Goal: Task Accomplishment & Management: Use online tool/utility

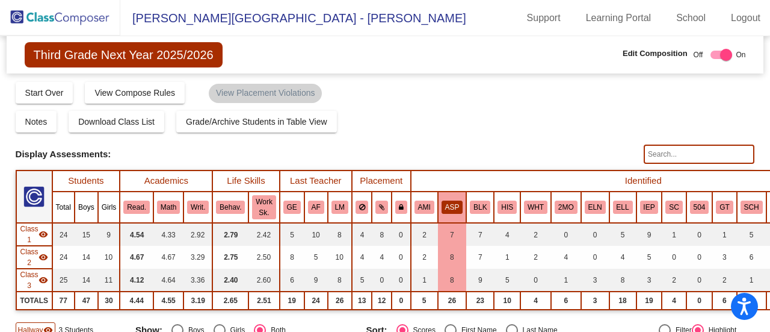
scroll to position [221, 35]
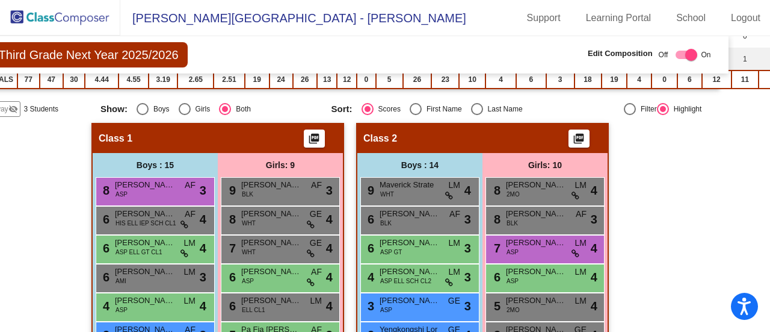
click at [64, 15] on img at bounding box center [60, 17] width 120 height 35
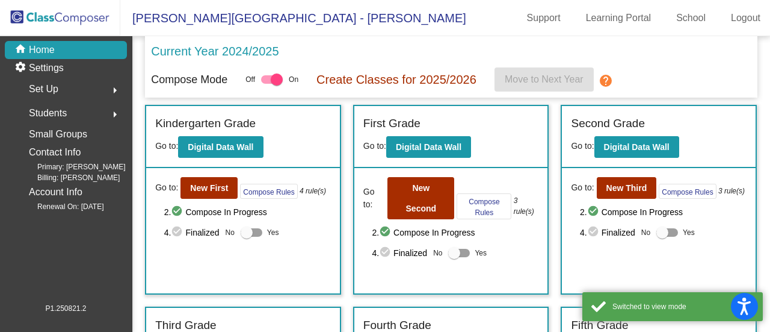
click at [377, 273] on div "Go to: New Second Compose Rules 3 rule(s) 2. check_circle Compose In Progress 4…" at bounding box center [451, 230] width 194 height 125
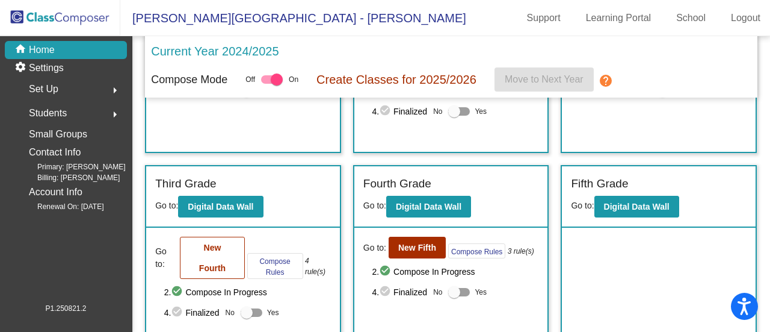
scroll to position [142, 0]
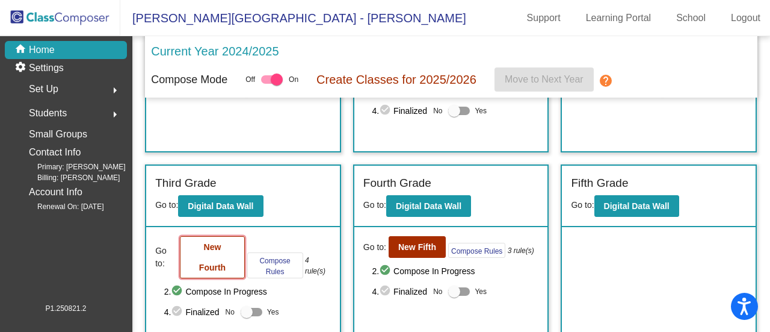
click at [213, 264] on b "New Fourth" at bounding box center [212, 257] width 26 height 30
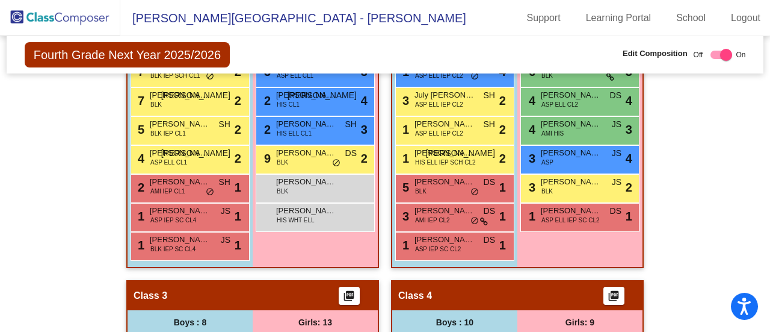
scroll to position [449, 0]
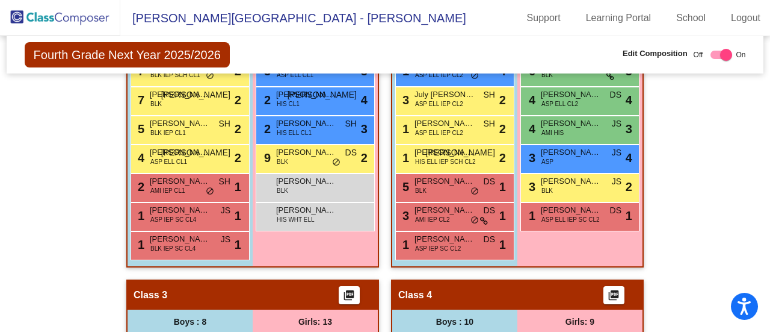
click at [63, 16] on img at bounding box center [60, 17] width 120 height 35
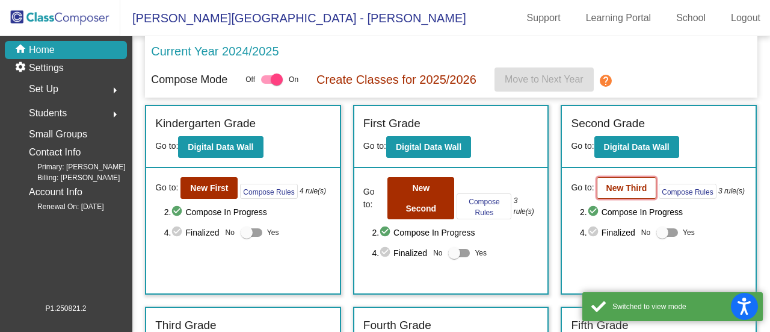
click at [616, 188] on b "New Third" at bounding box center [626, 188] width 41 height 10
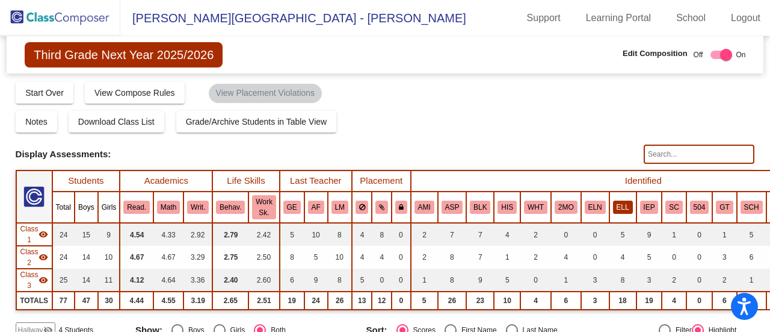
click at [613, 203] on button "ELL" at bounding box center [623, 206] width 20 height 13
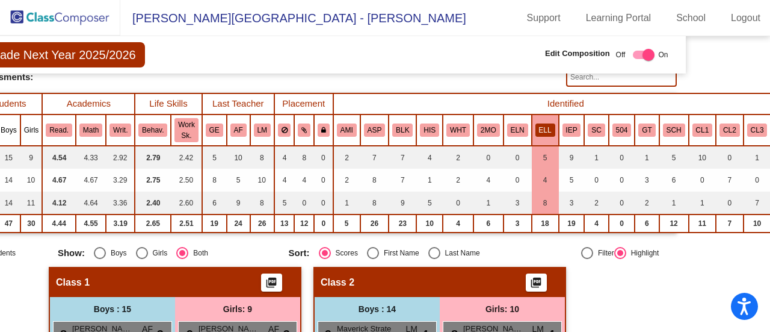
scroll to position [77, 0]
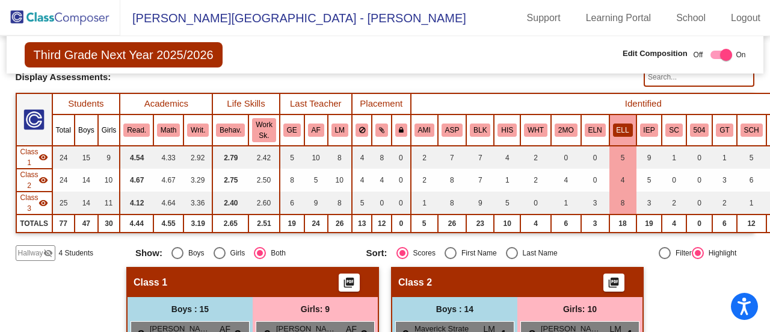
click at [65, 14] on img at bounding box center [60, 17] width 120 height 35
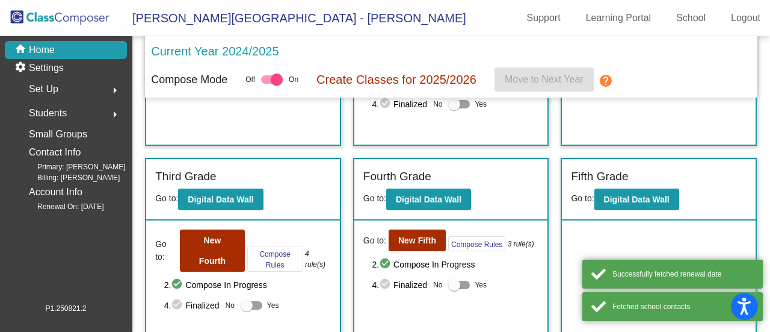
scroll to position [154, 0]
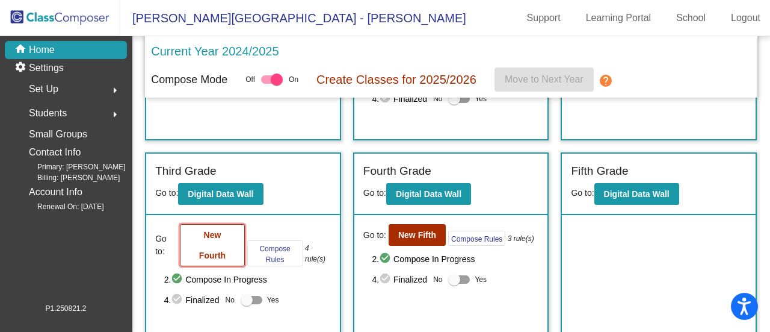
click at [221, 238] on button "New Fourth" at bounding box center [212, 245] width 64 height 42
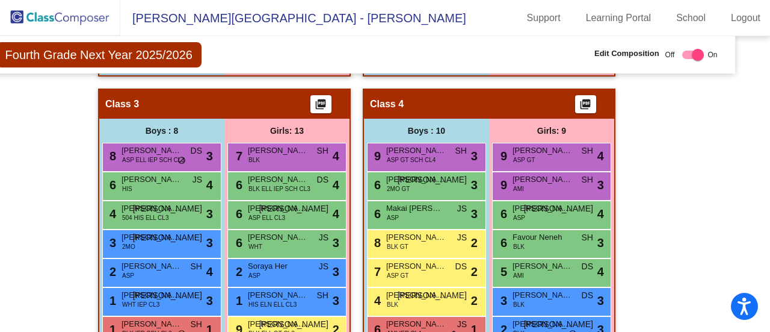
scroll to position [640, 28]
